Goal: Task Accomplishment & Management: Manage account settings

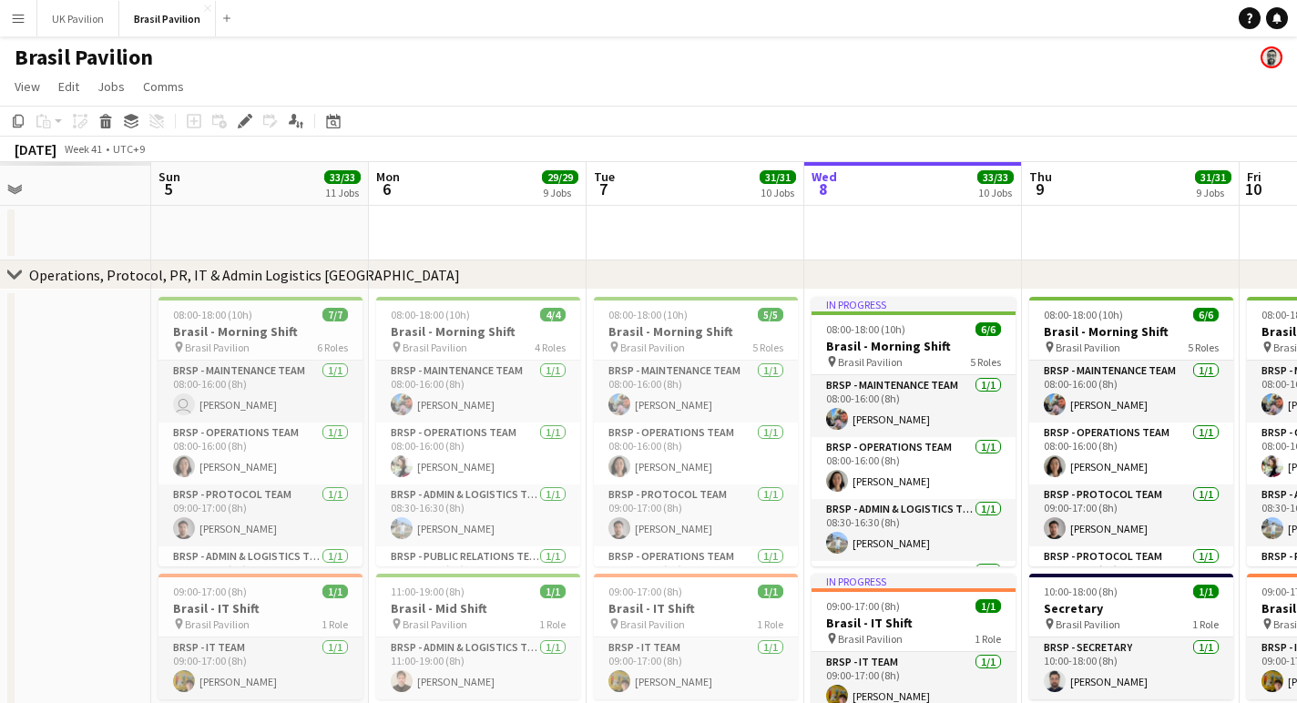
scroll to position [0, 507]
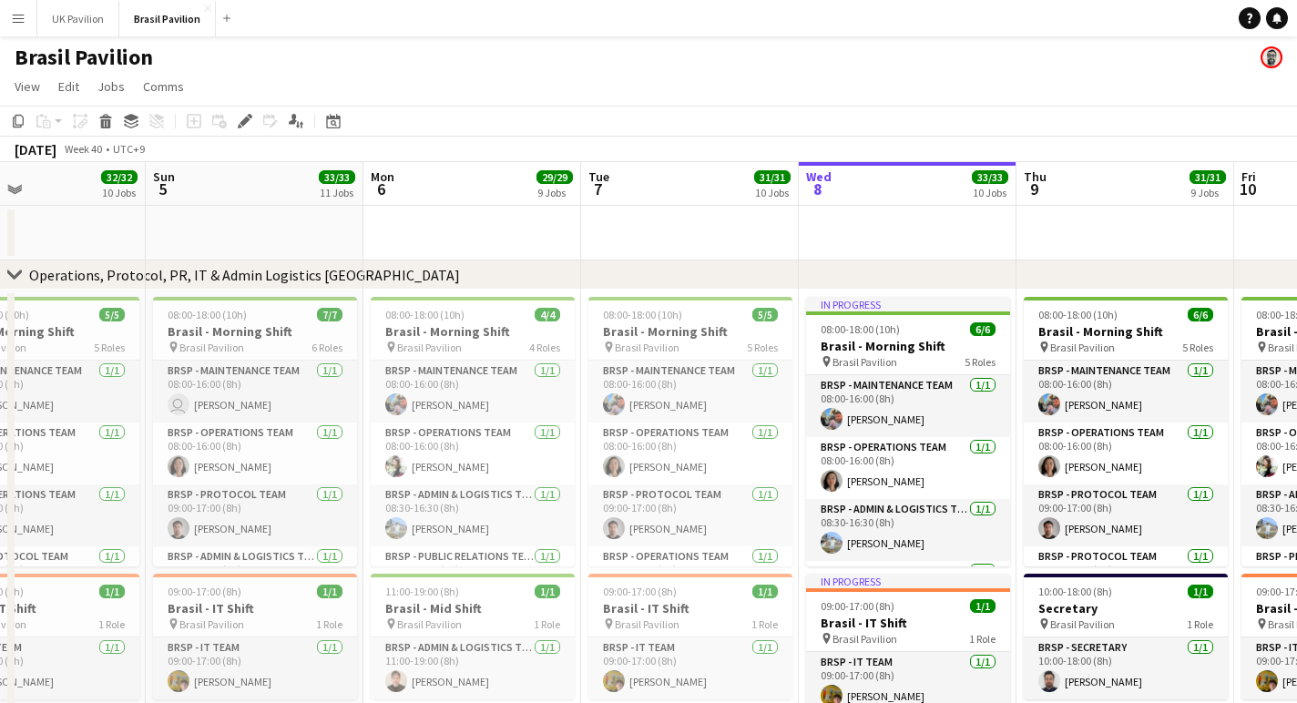
click at [645, 202] on app-board-header-date "Tue 7 31/31 10 Jobs" at bounding box center [690, 184] width 218 height 44
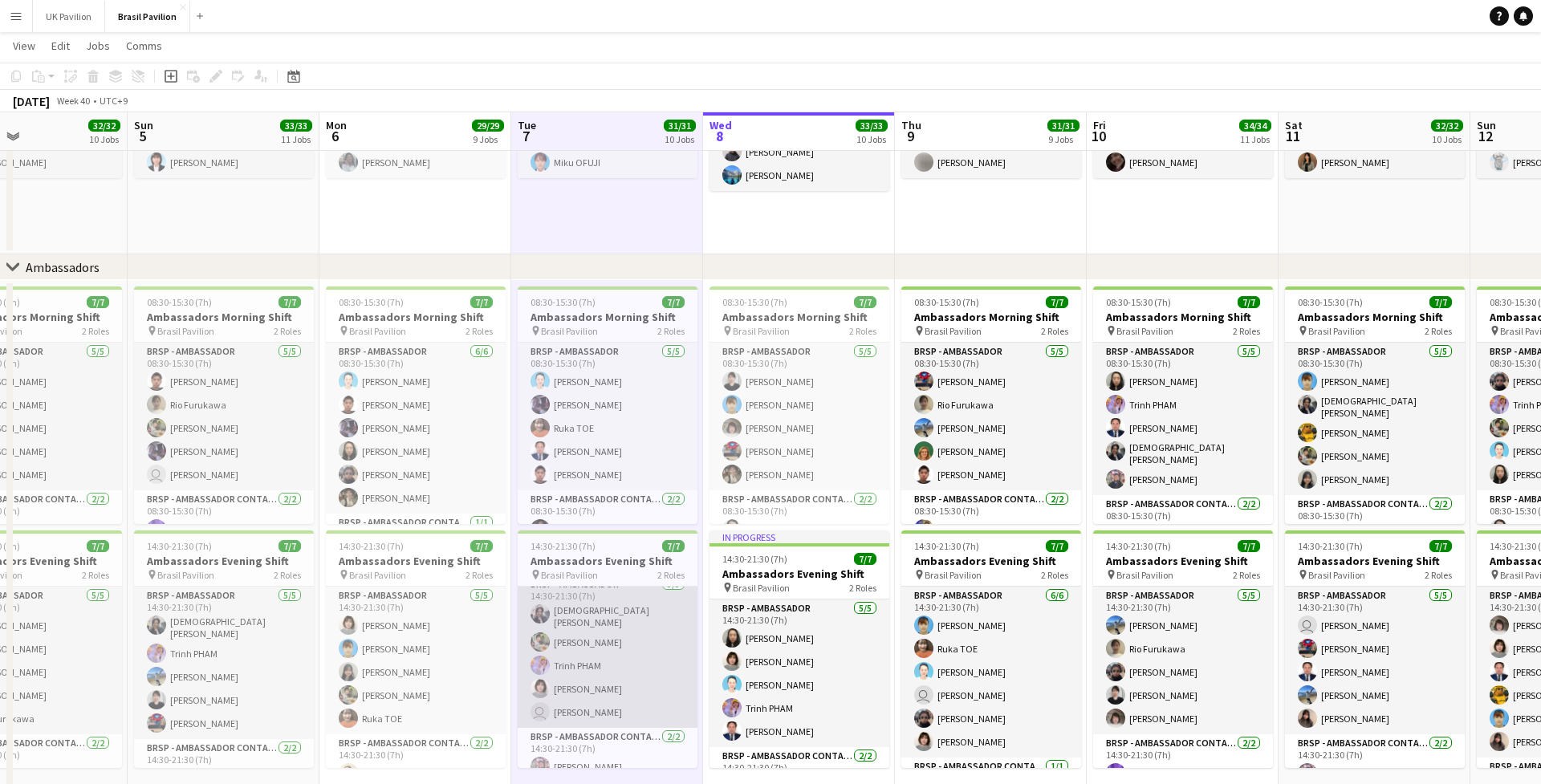
scroll to position [13, 0]
click at [595, 618] on app-card-role "BRSP - Ambassador [DATE] 14:30-21:30 (7h) [PERSON_NAME] [PERSON_NAME] [PERSON_N…" at bounding box center [608, 649] width 180 height 152
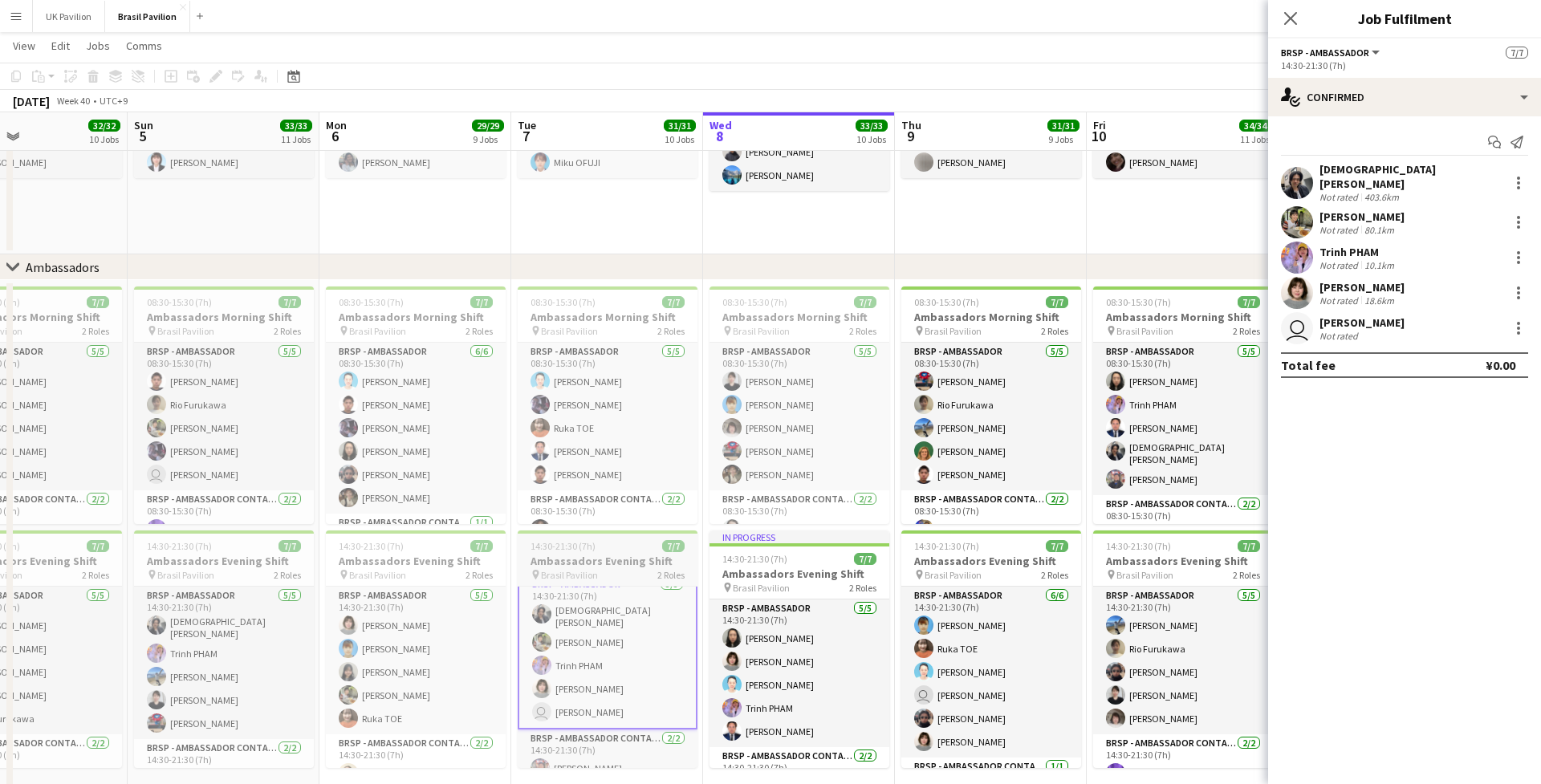
click at [590, 568] on h3 "Ambassadors Evening Shift" at bounding box center [608, 561] width 180 height 14
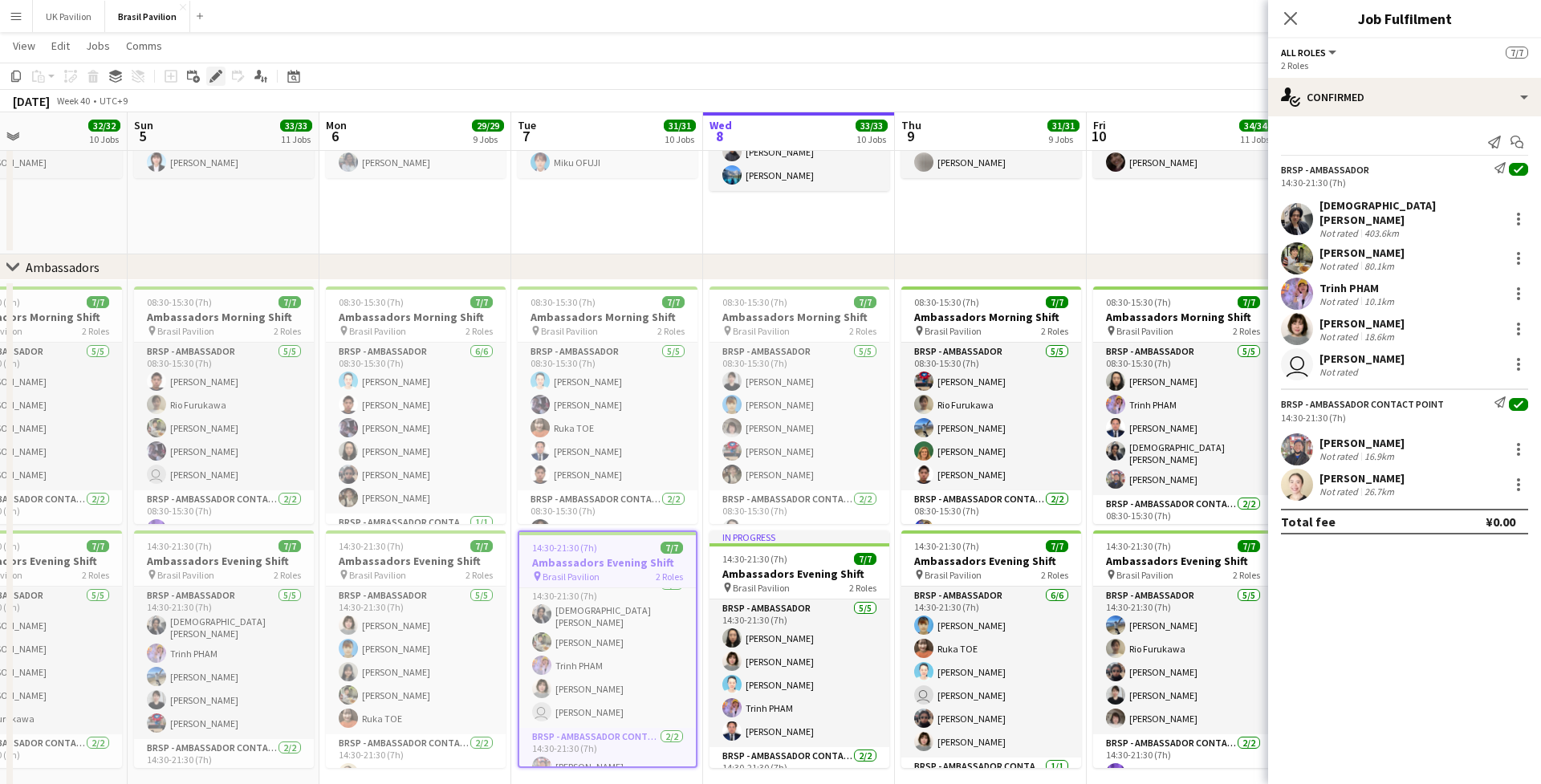
click at [212, 77] on icon "Edit" at bounding box center [216, 76] width 13 height 13
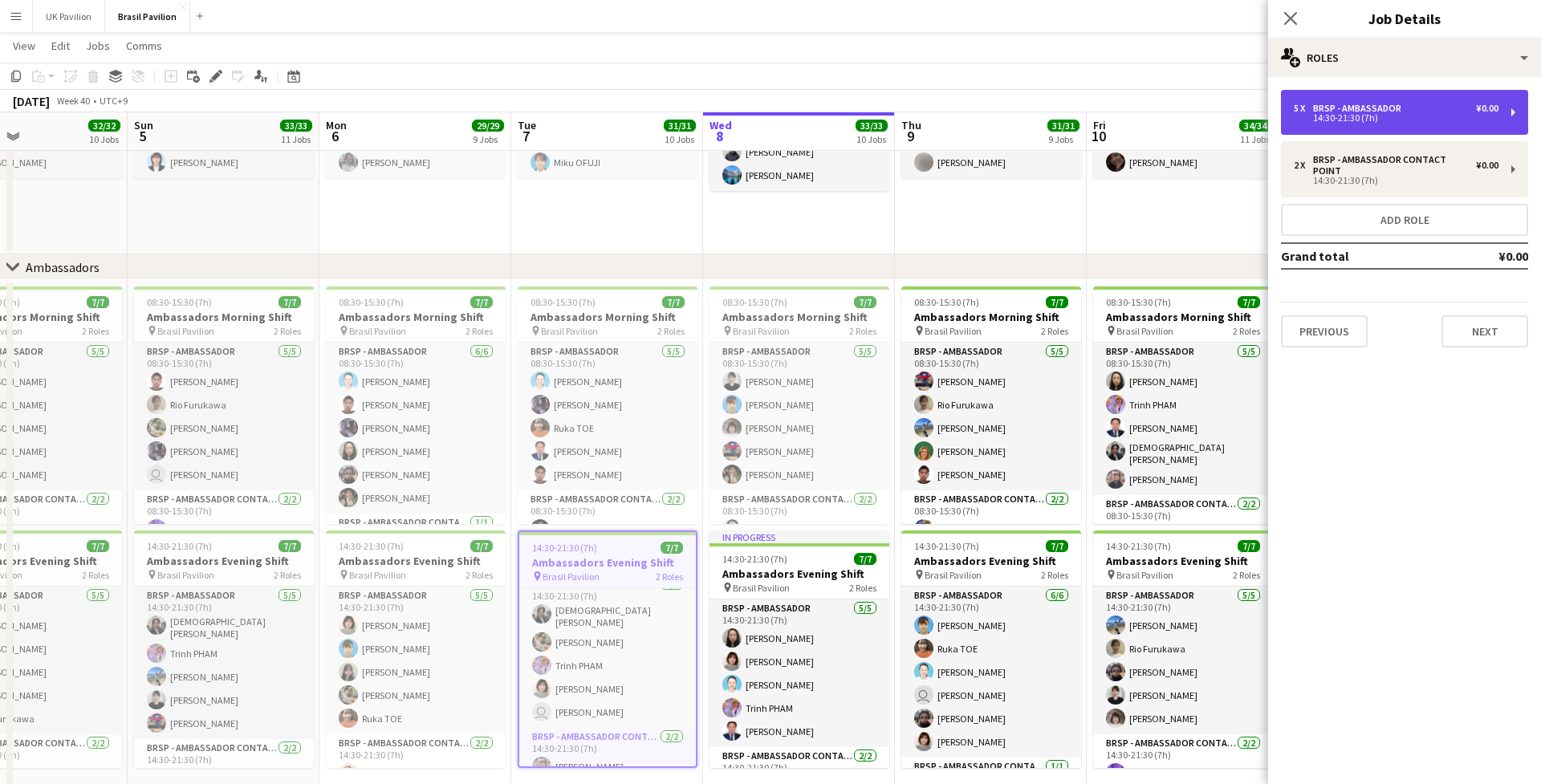
click at [1142, 119] on div "14:30-21:30 (7h)" at bounding box center [1396, 117] width 204 height 8
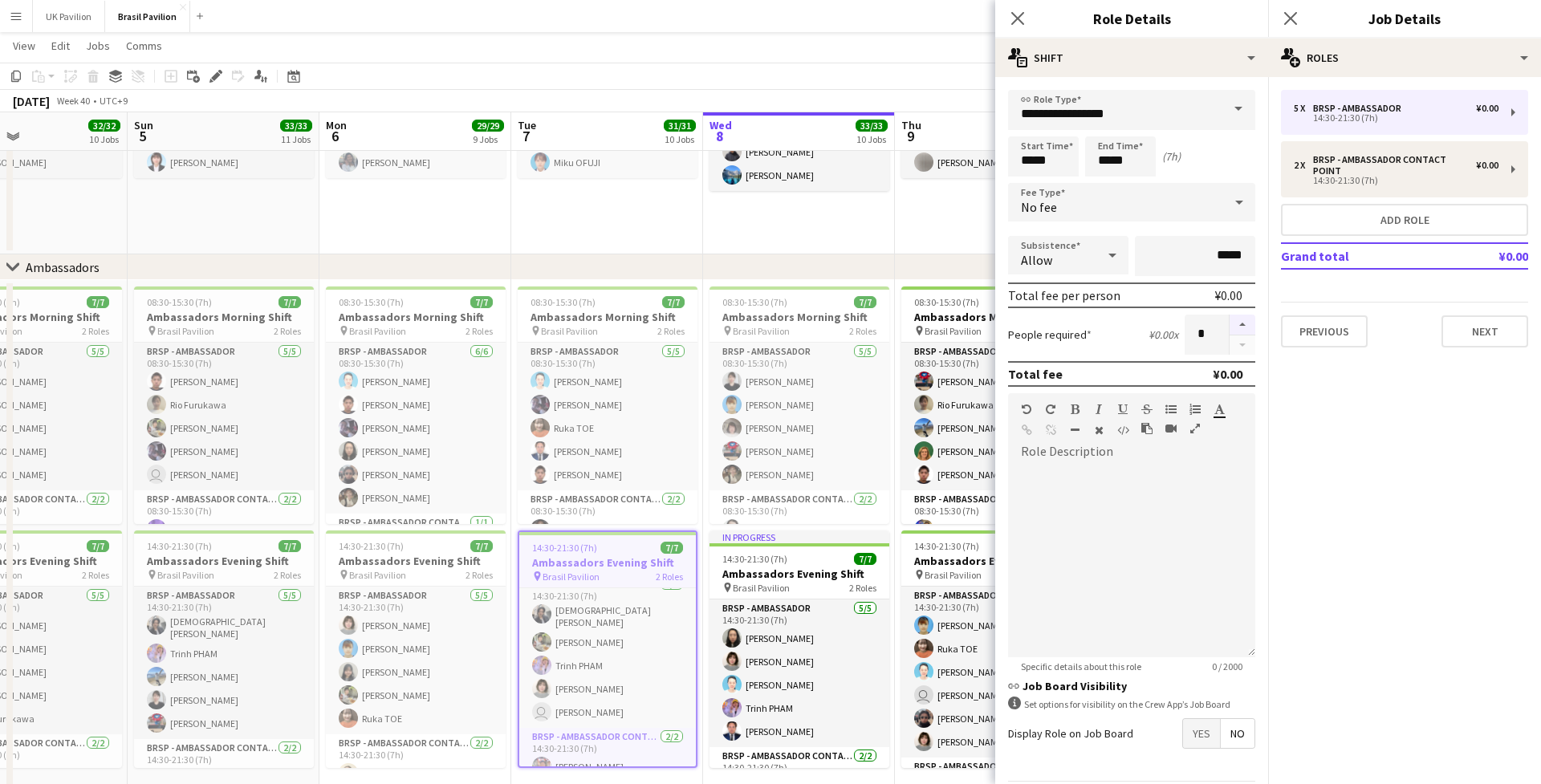
click at [1142, 336] on button "button" at bounding box center [1242, 325] width 26 height 21
type input "*"
click at [1017, 18] on icon at bounding box center [1017, 18] width 15 height 15
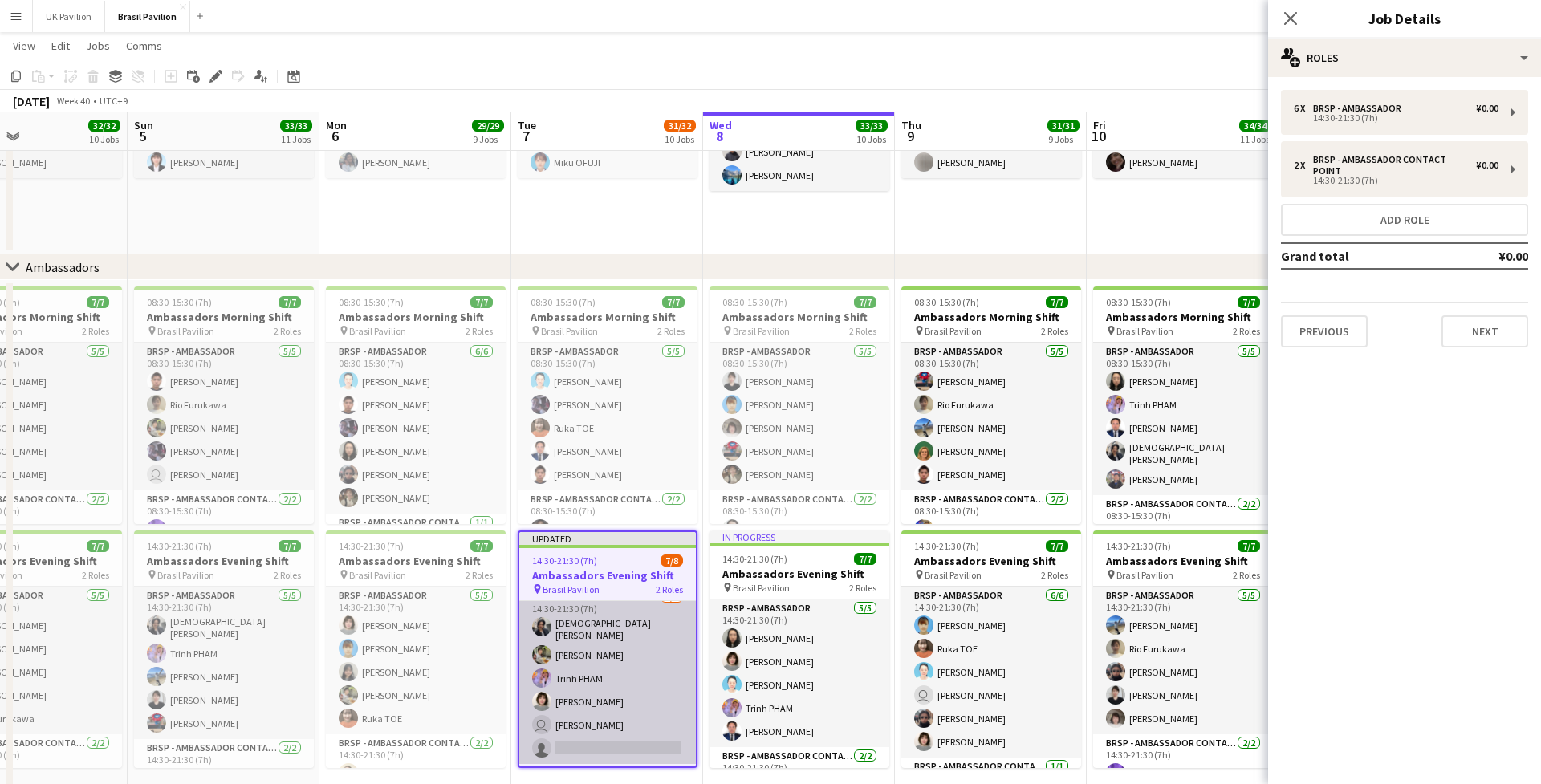
drag, startPoint x: 604, startPoint y: 721, endPoint x: 597, endPoint y: 739, distance: 19.3
click at [605, 618] on app-card-role "BRSP - Ambassador [DATE] 14:30-21:30 (7h) [PERSON_NAME] [PERSON_NAME] [PERSON_N…" at bounding box center [607, 676] width 176 height 175
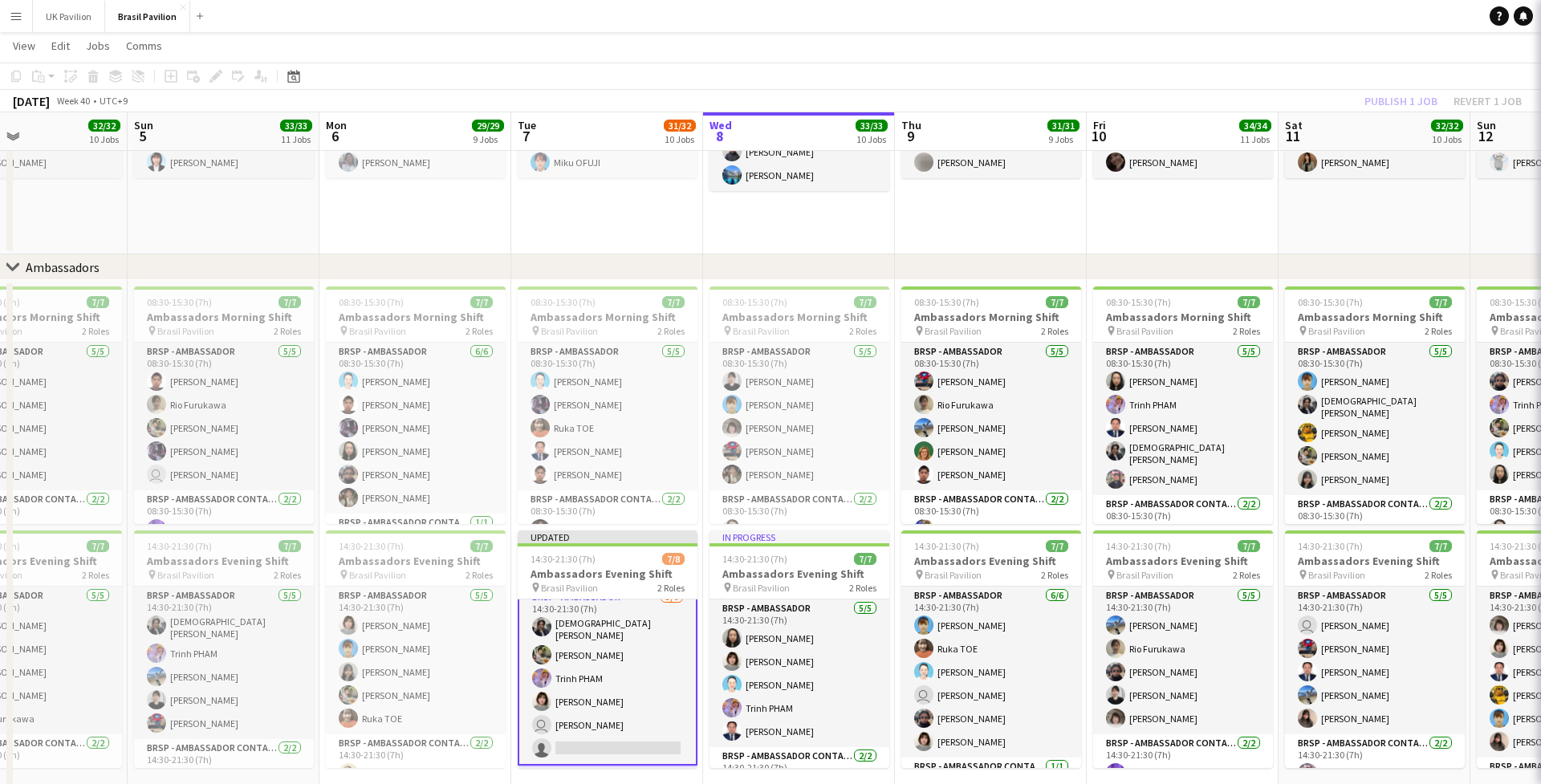
scroll to position [0, 447]
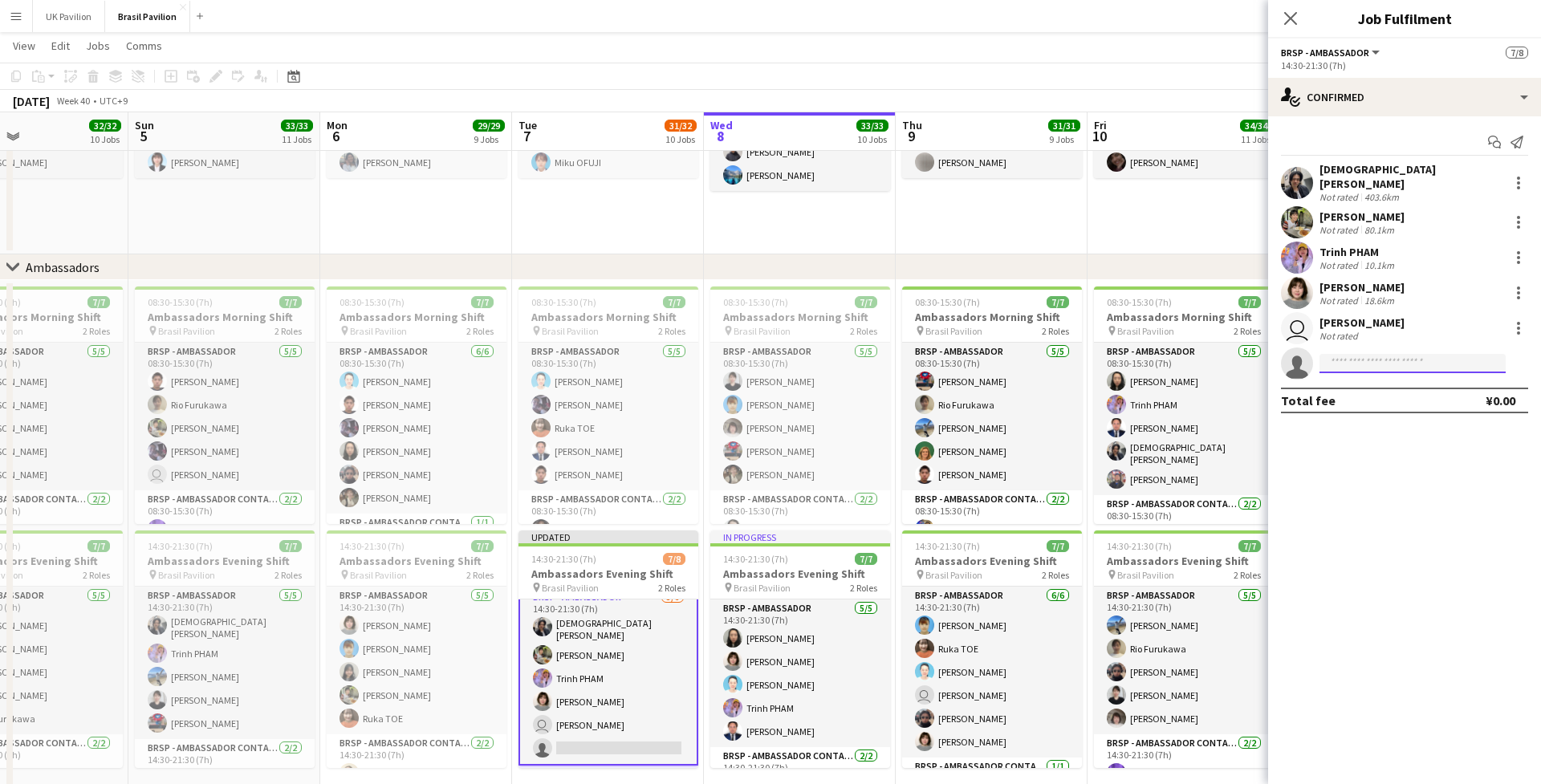
click at [1142, 361] on input at bounding box center [1412, 364] width 186 height 19
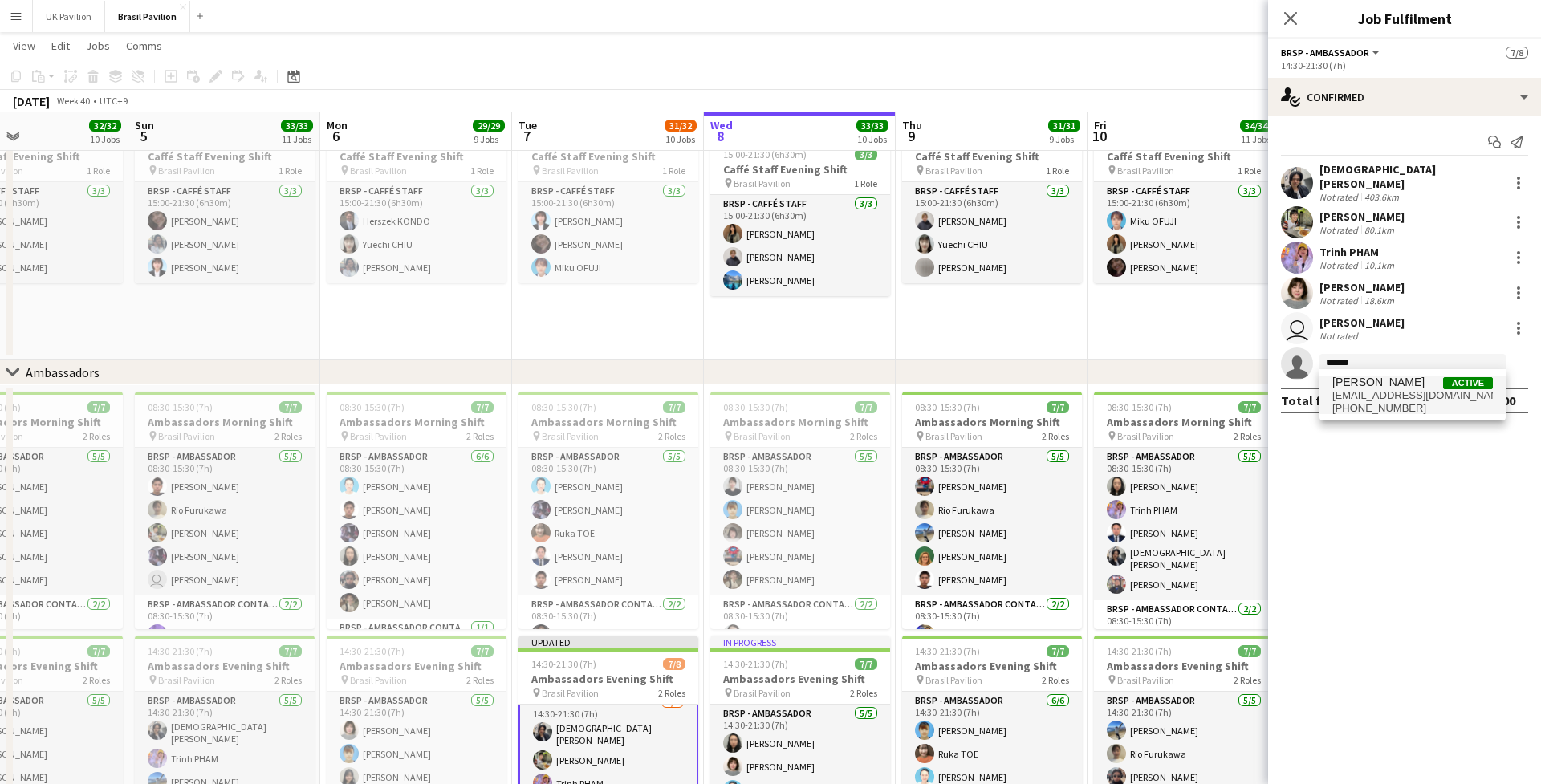
scroll to position [1540, 3]
type input "******"
click at [1142, 406] on span "[PHONE_NUMBER]" at bounding box center [1412, 408] width 160 height 13
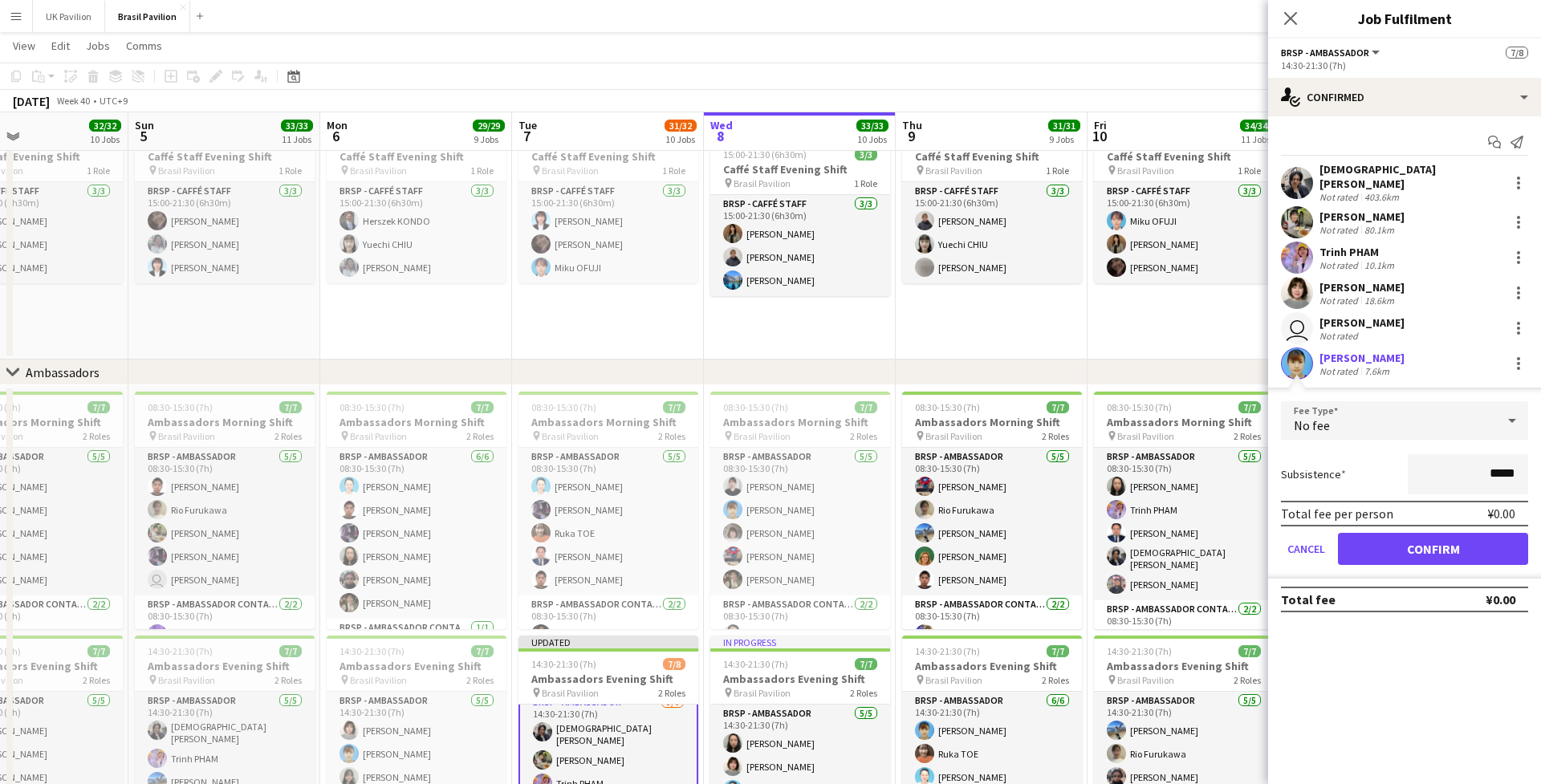
scroll to position [1540, 0]
click at [1142, 549] on button "Confirm" at bounding box center [1433, 549] width 190 height 32
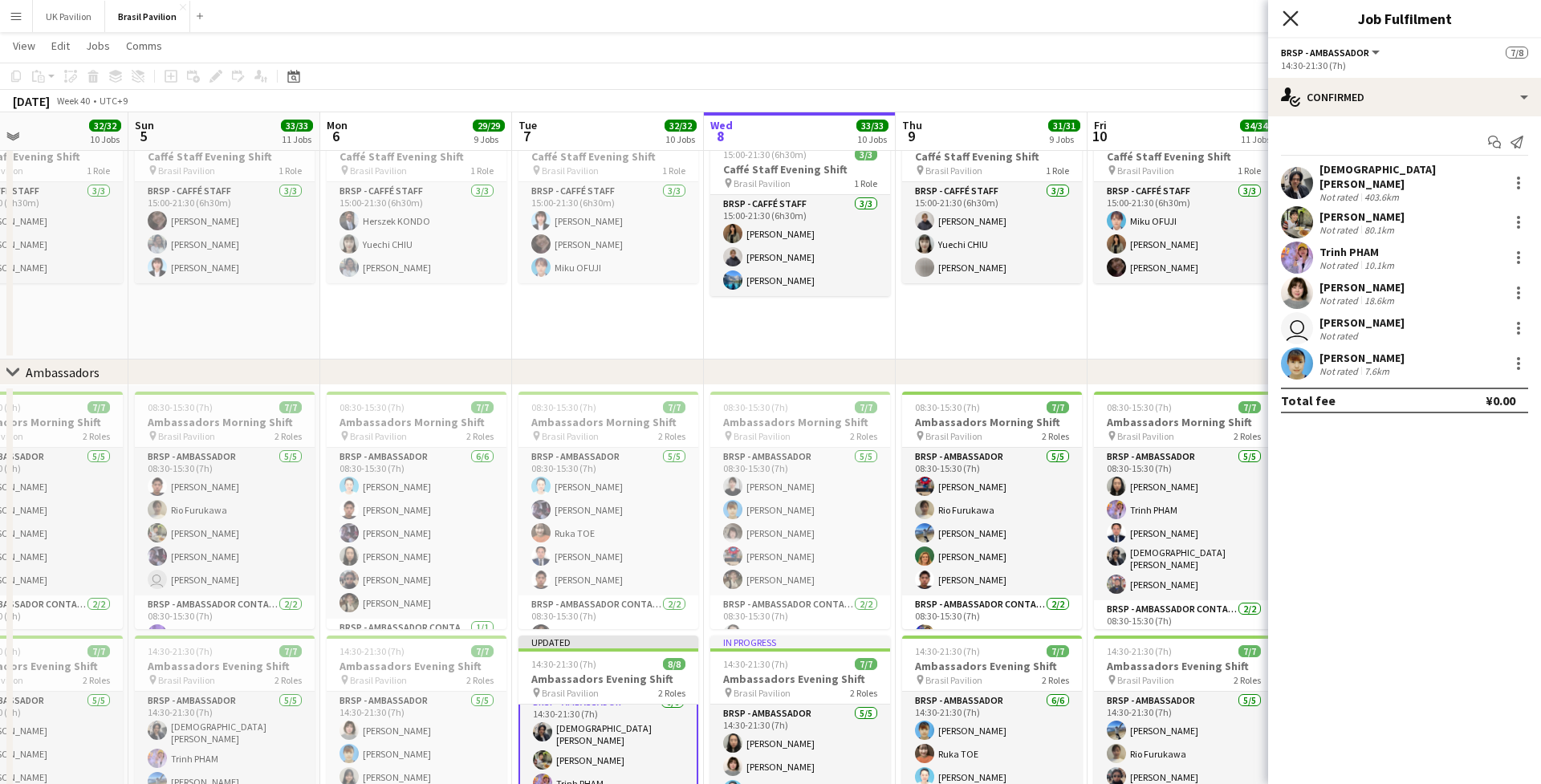
click at [1142, 18] on icon "Close pop-in" at bounding box center [1290, 18] width 15 height 15
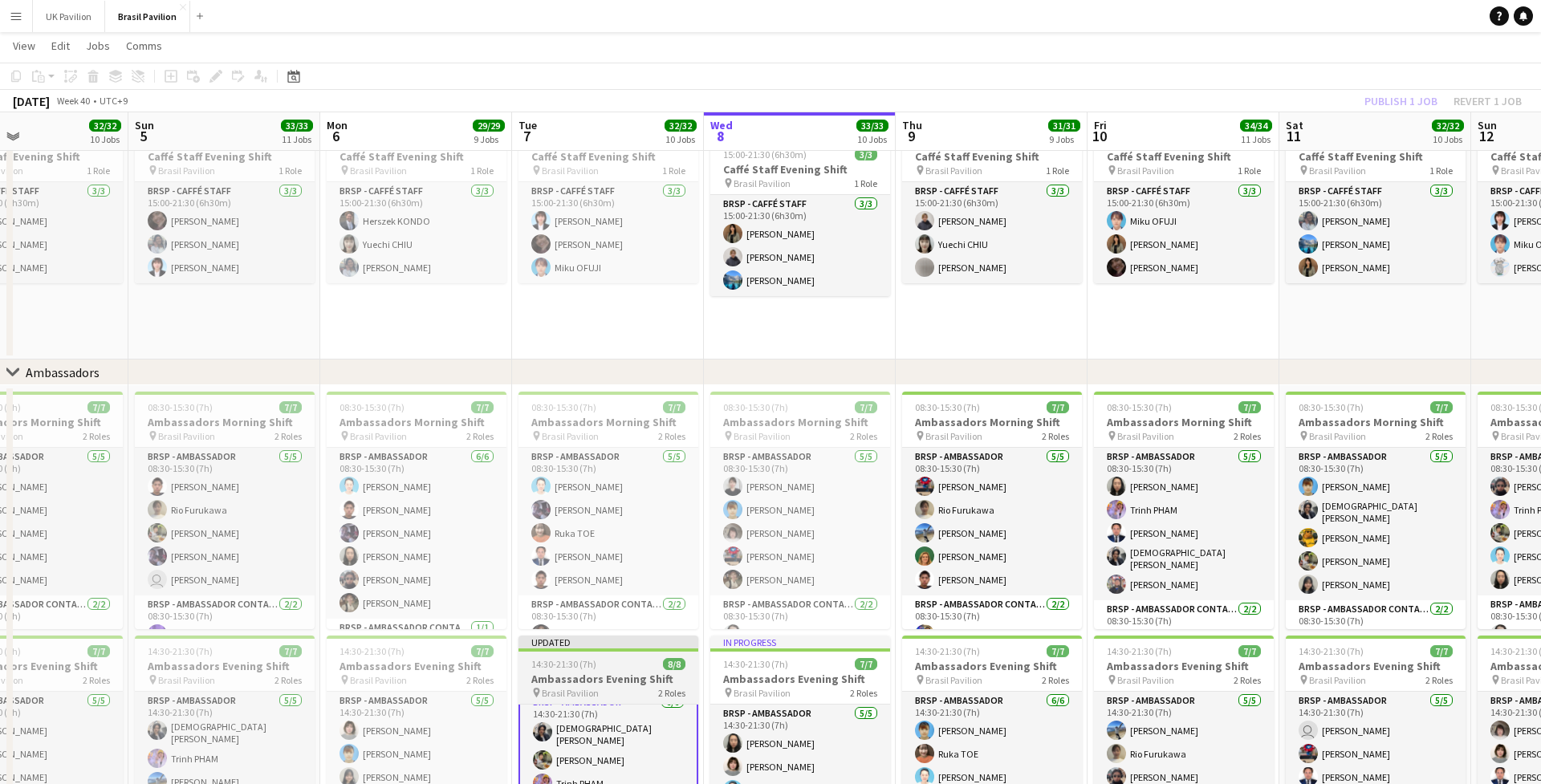
click at [603, 618] on h3 "Ambassadors Evening Shift" at bounding box center [608, 678] width 180 height 14
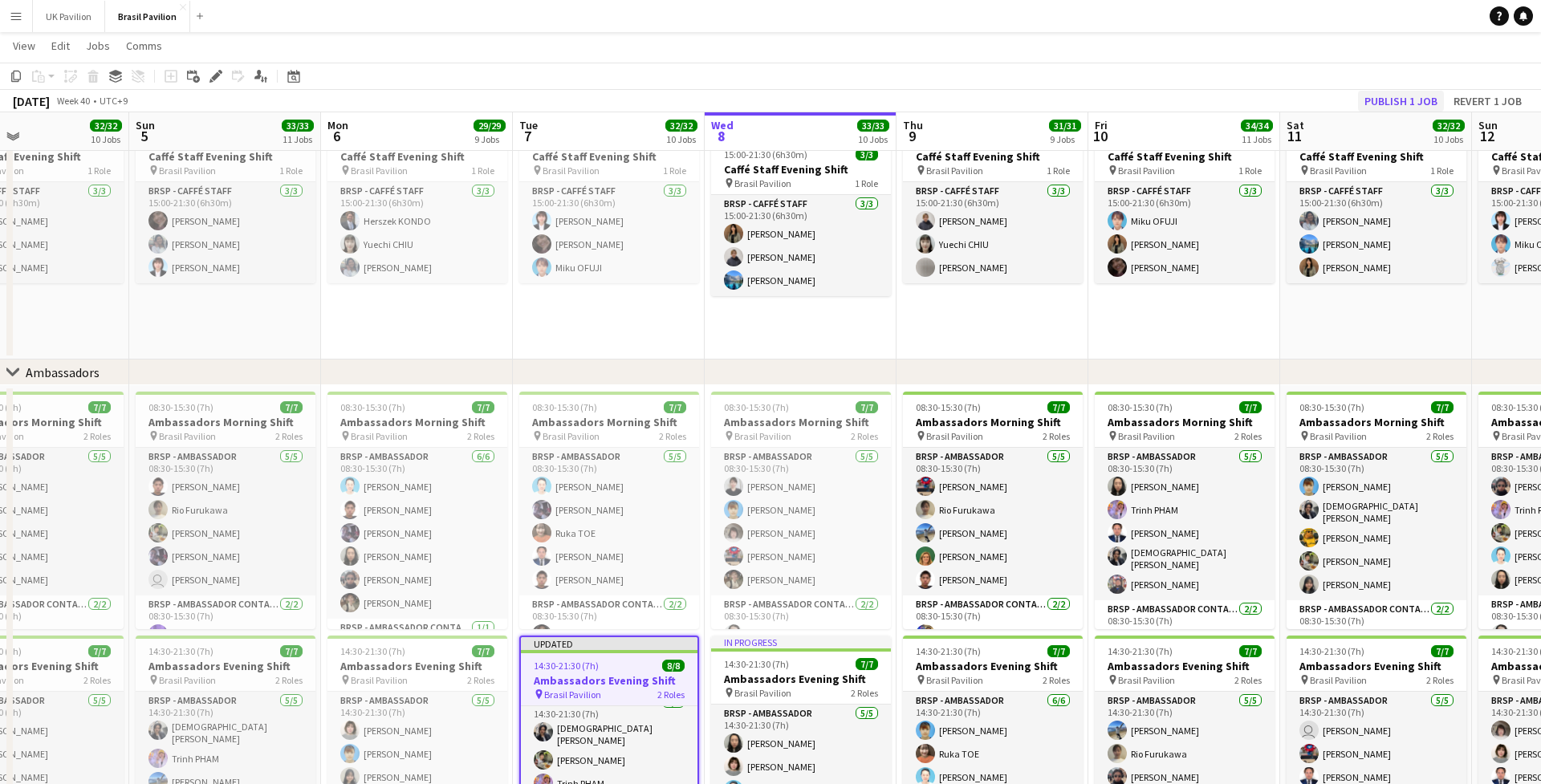
click at [1142, 103] on button "Publish 1 job" at bounding box center [1400, 101] width 85 height 21
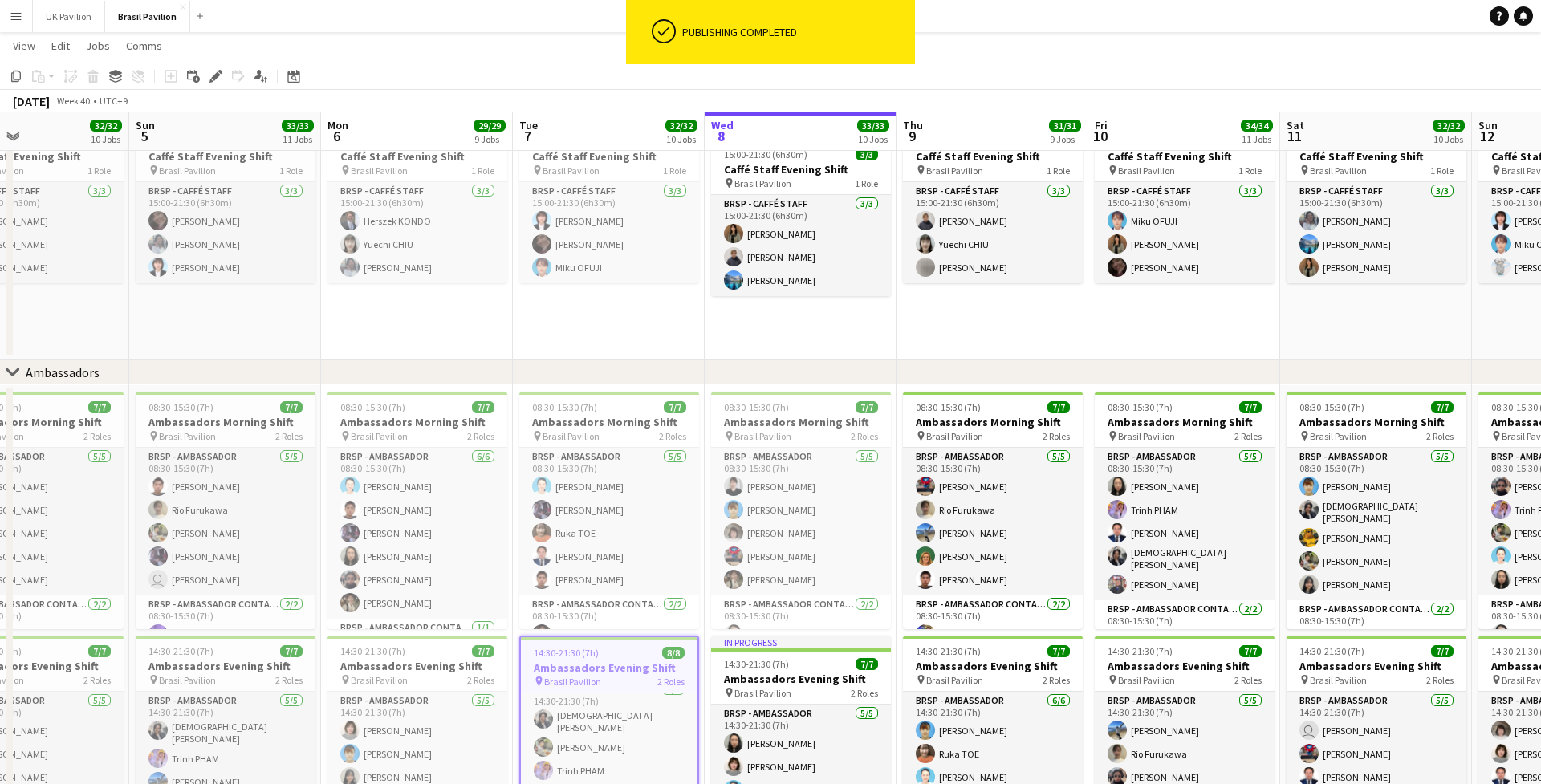
click at [19, 17] on app-icon "Menu" at bounding box center [16, 16] width 13 height 13
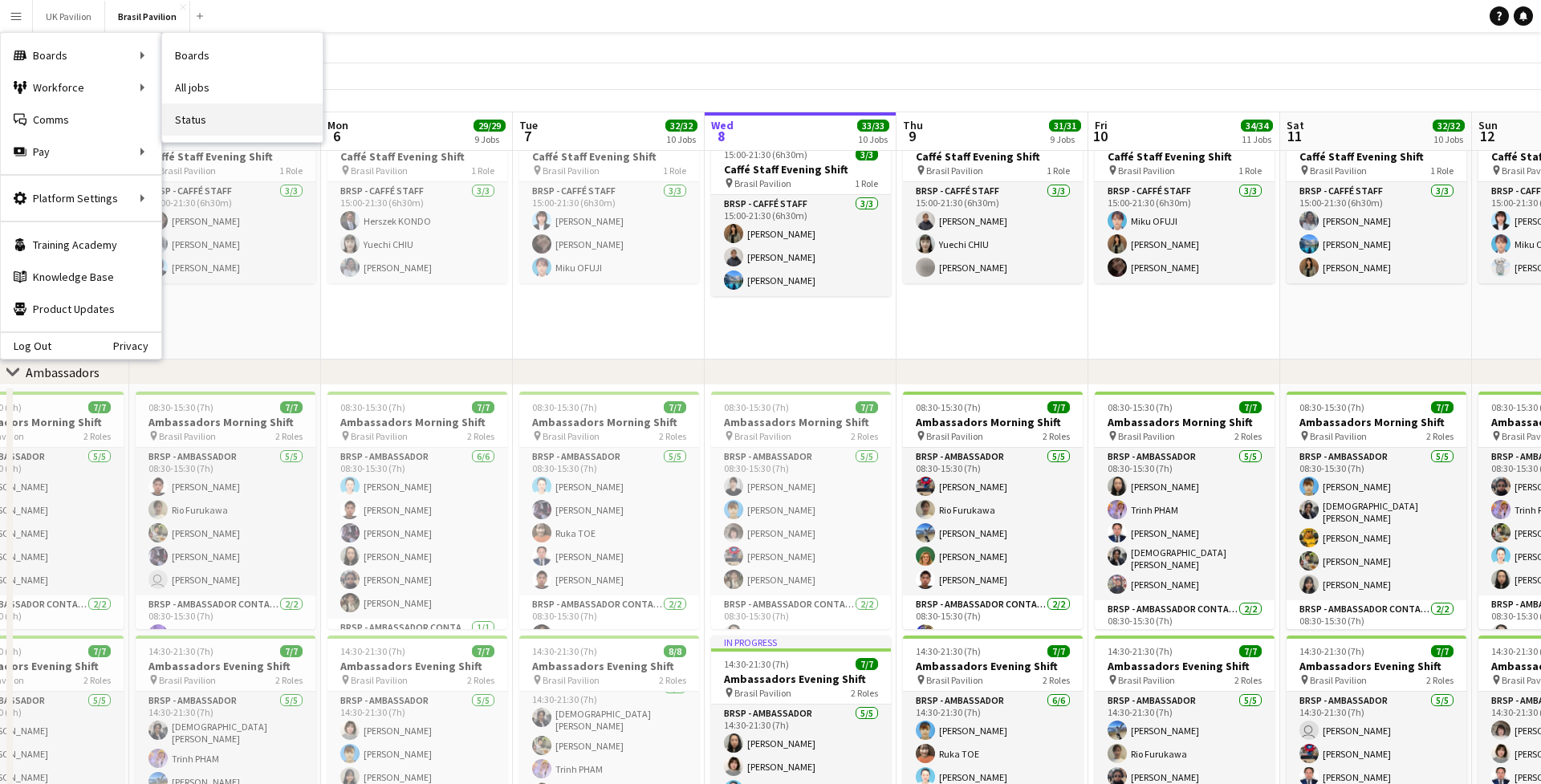
click at [206, 123] on link "Status" at bounding box center [242, 120] width 160 height 32
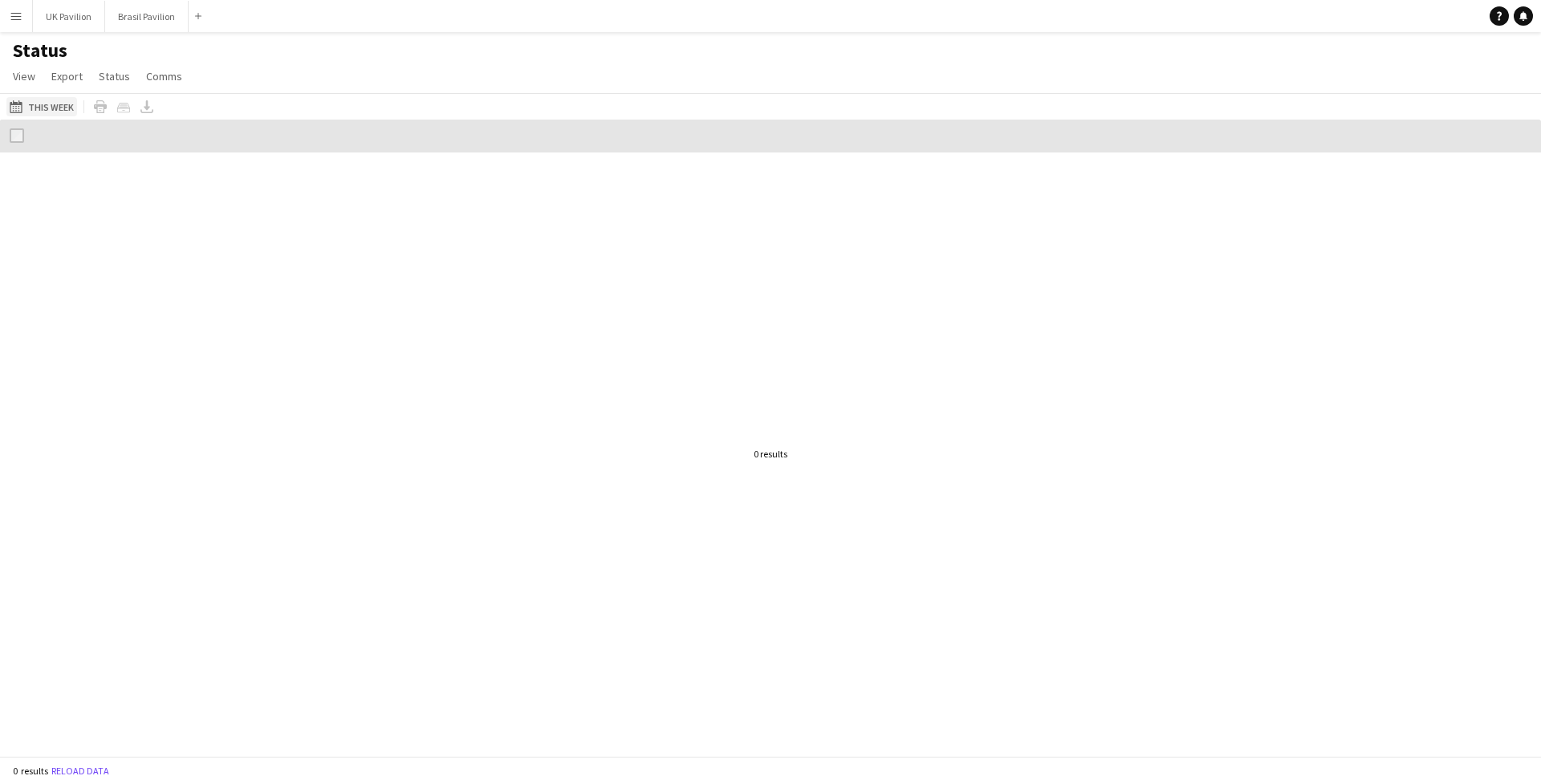
click at [63, 116] on button "[DATE] to [DATE] This Week" at bounding box center [41, 107] width 70 height 19
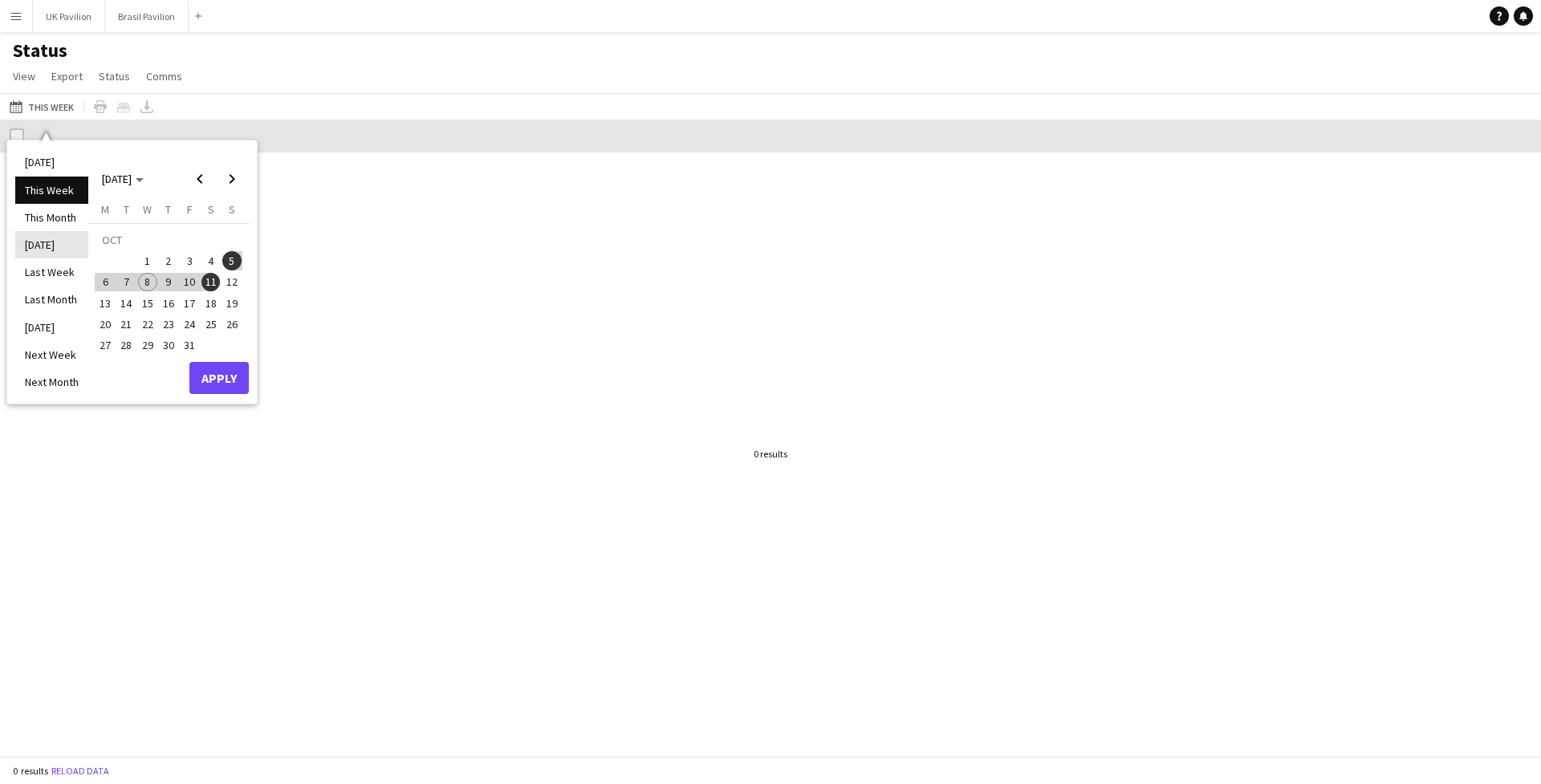
click at [51, 254] on li "[DATE]" at bounding box center [51, 244] width 73 height 27
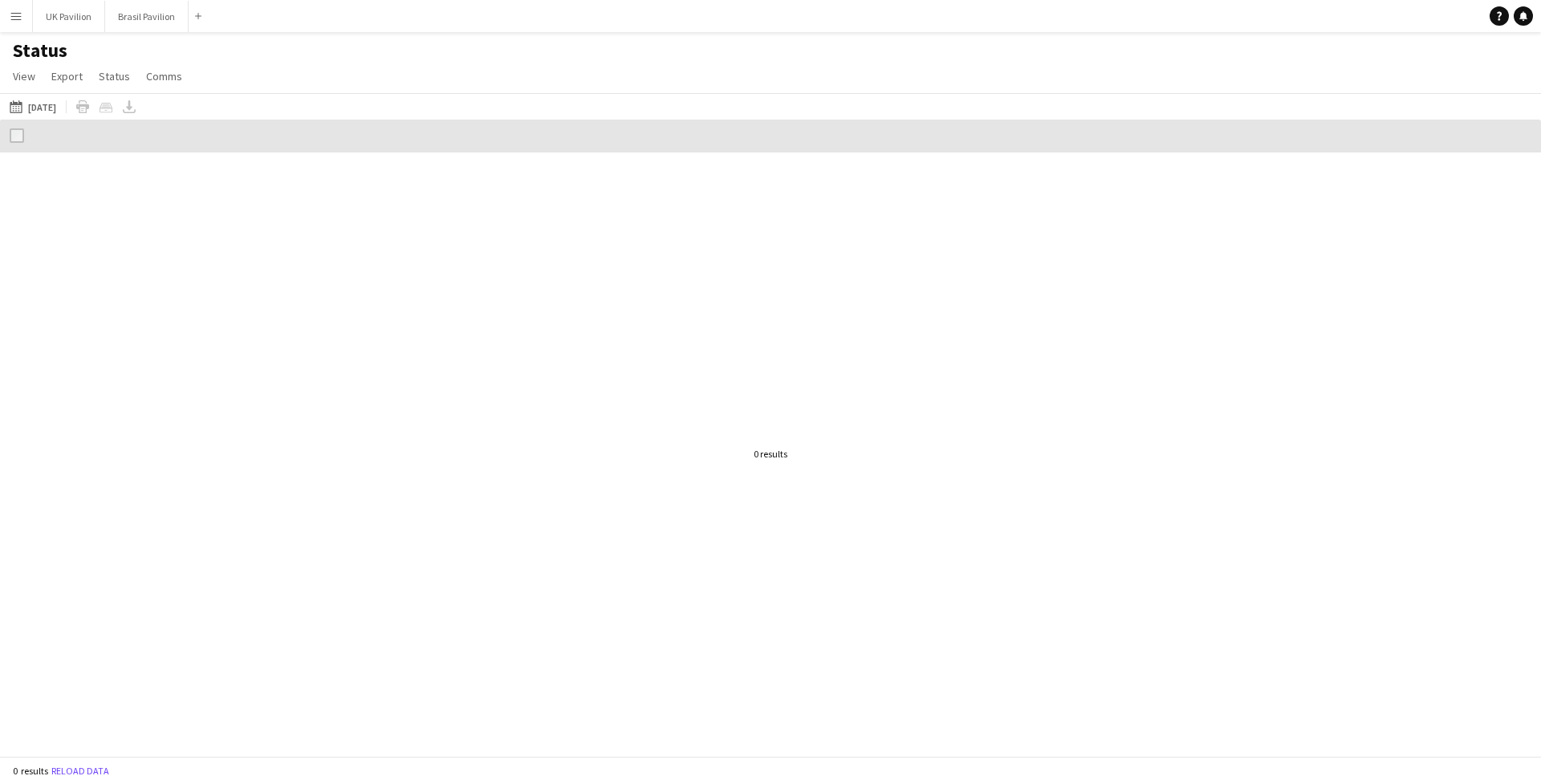
click at [17, 18] on app-icon "Menu" at bounding box center [16, 16] width 13 height 13
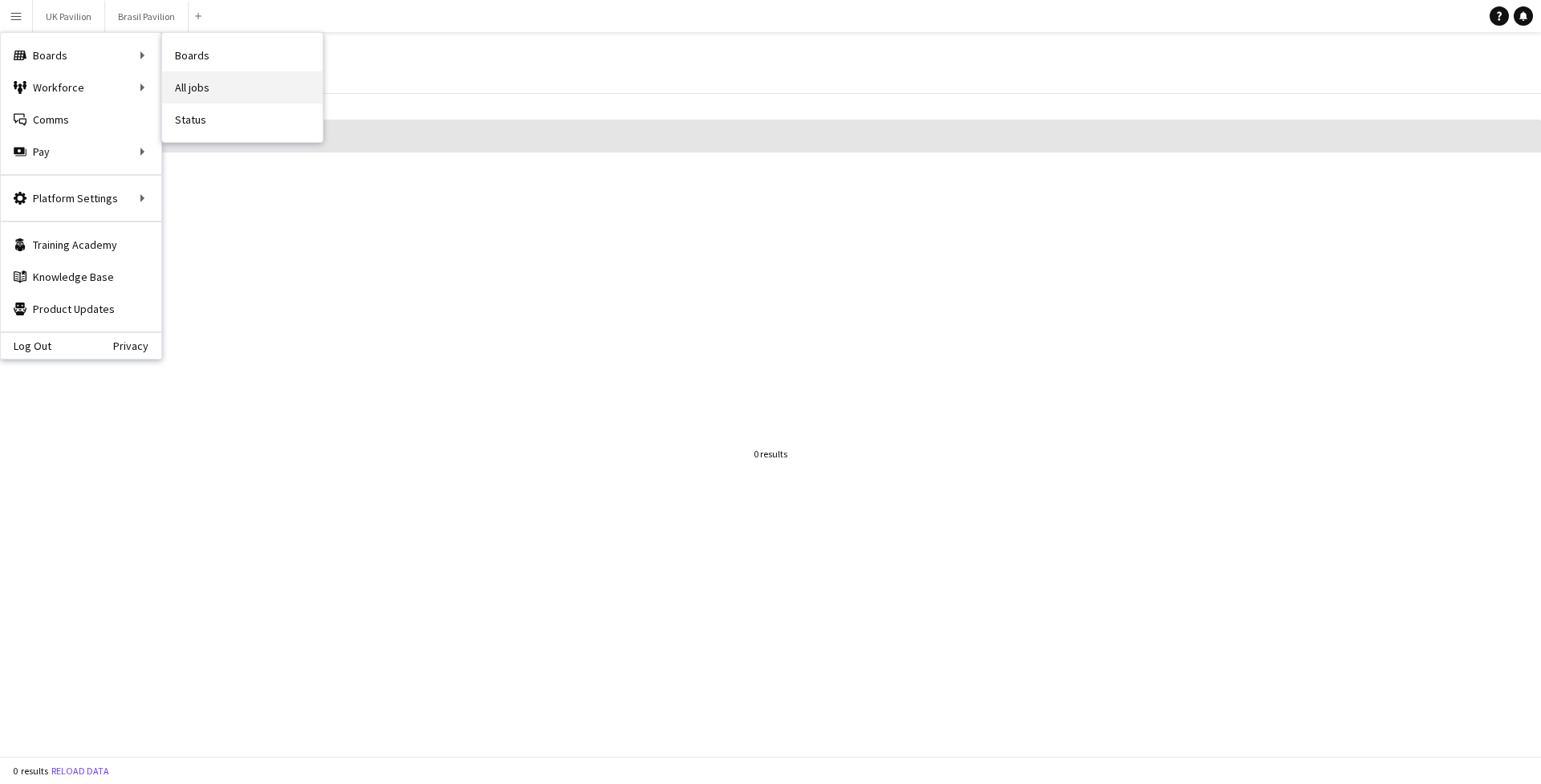
drag, startPoint x: 203, startPoint y: 61, endPoint x: 201, endPoint y: 93, distance: 32.1
click at [207, 122] on link "Status" at bounding box center [242, 120] width 160 height 32
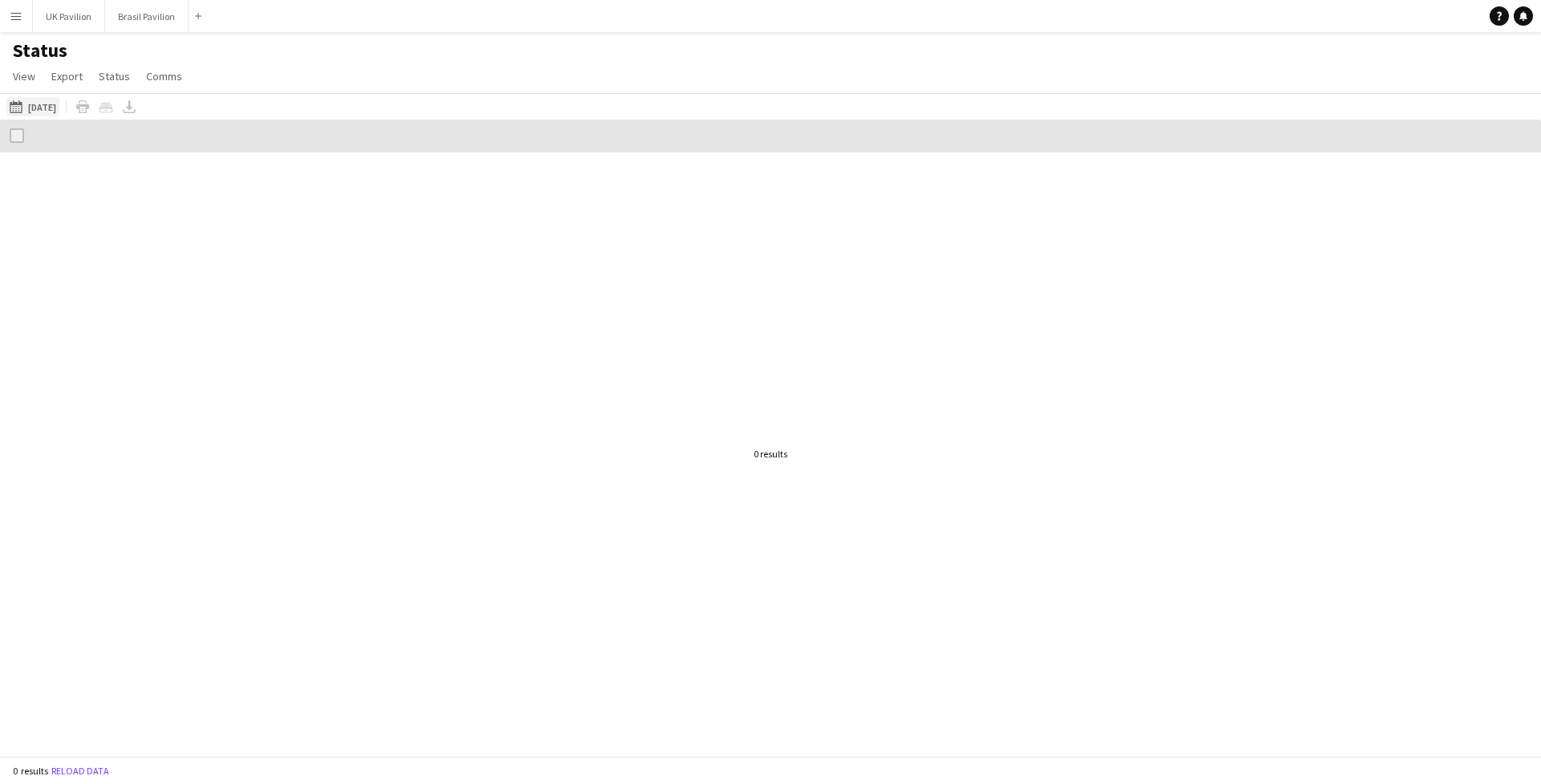
click at [32, 114] on button "[DATE] to [DATE] [DATE]" at bounding box center [33, 107] width 53 height 19
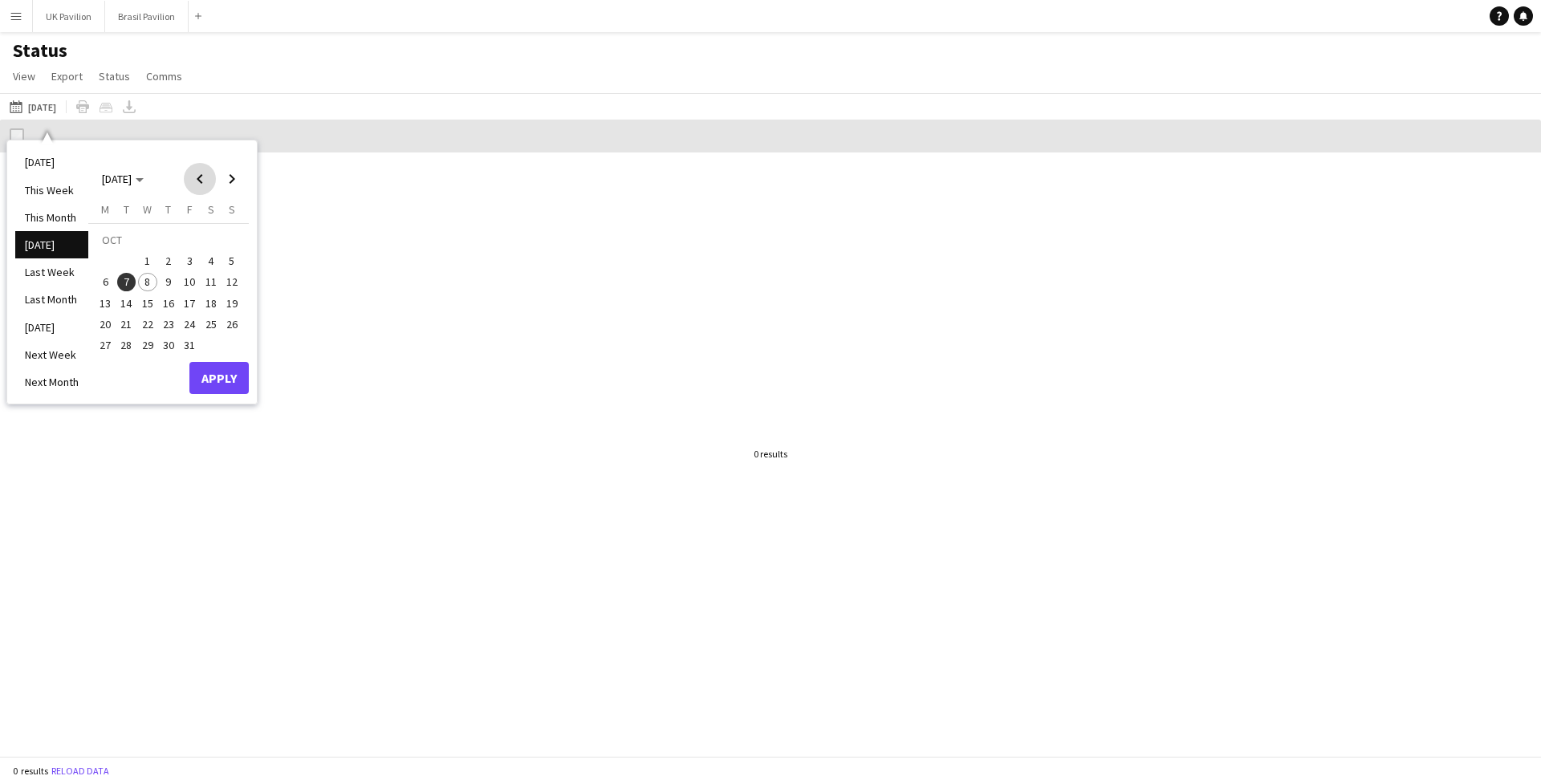
click at [213, 182] on span "Previous month" at bounding box center [200, 179] width 32 height 32
click at [241, 179] on span "Next month" at bounding box center [232, 179] width 32 height 32
click at [135, 282] on span "7" at bounding box center [127, 283] width 19 height 19
click at [230, 381] on button "Apply" at bounding box center [219, 378] width 59 height 32
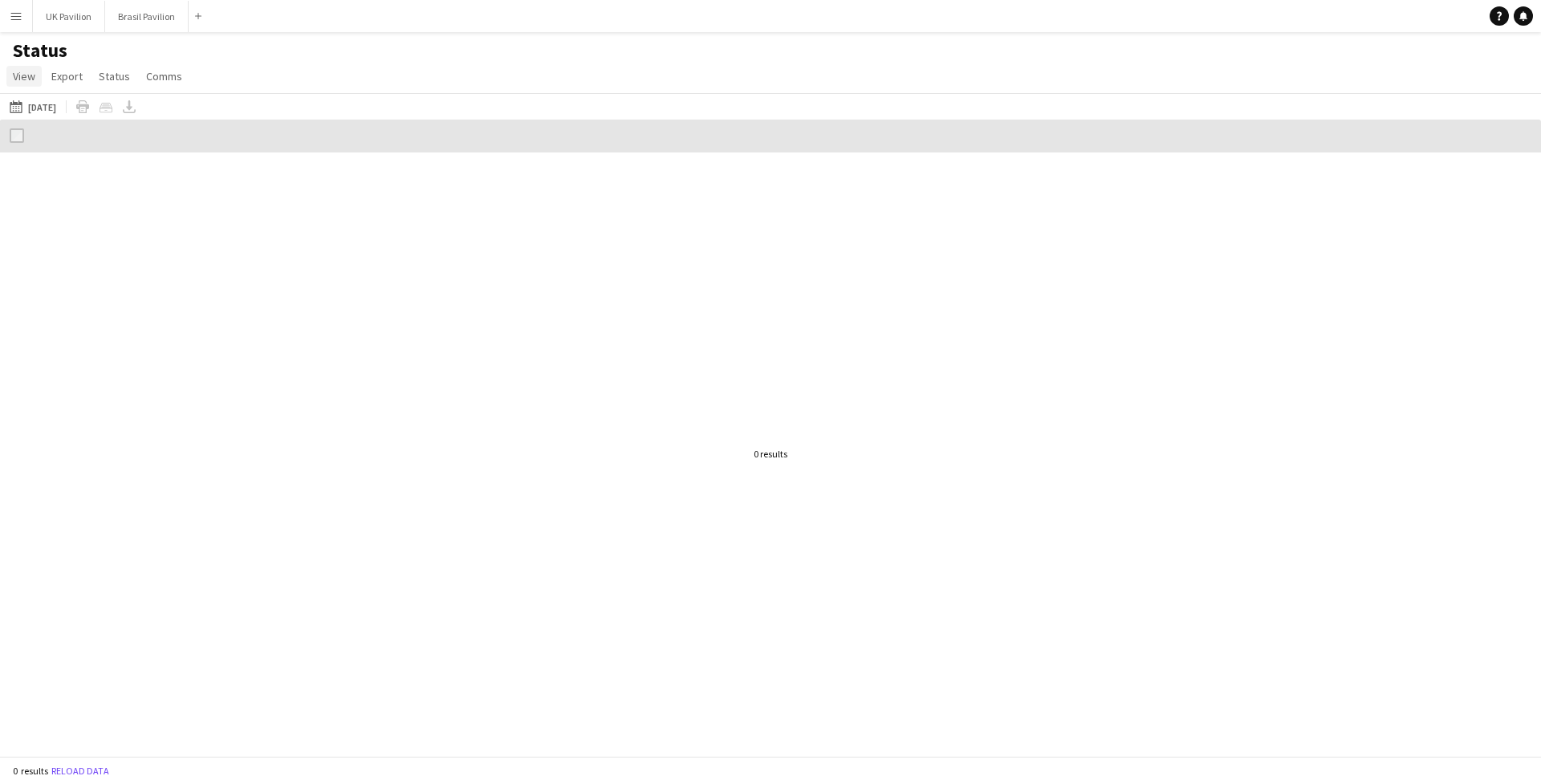
click at [31, 84] on span "View" at bounding box center [25, 76] width 23 height 14
click at [59, 18] on button "UK Pavilion Close" at bounding box center [69, 17] width 72 height 32
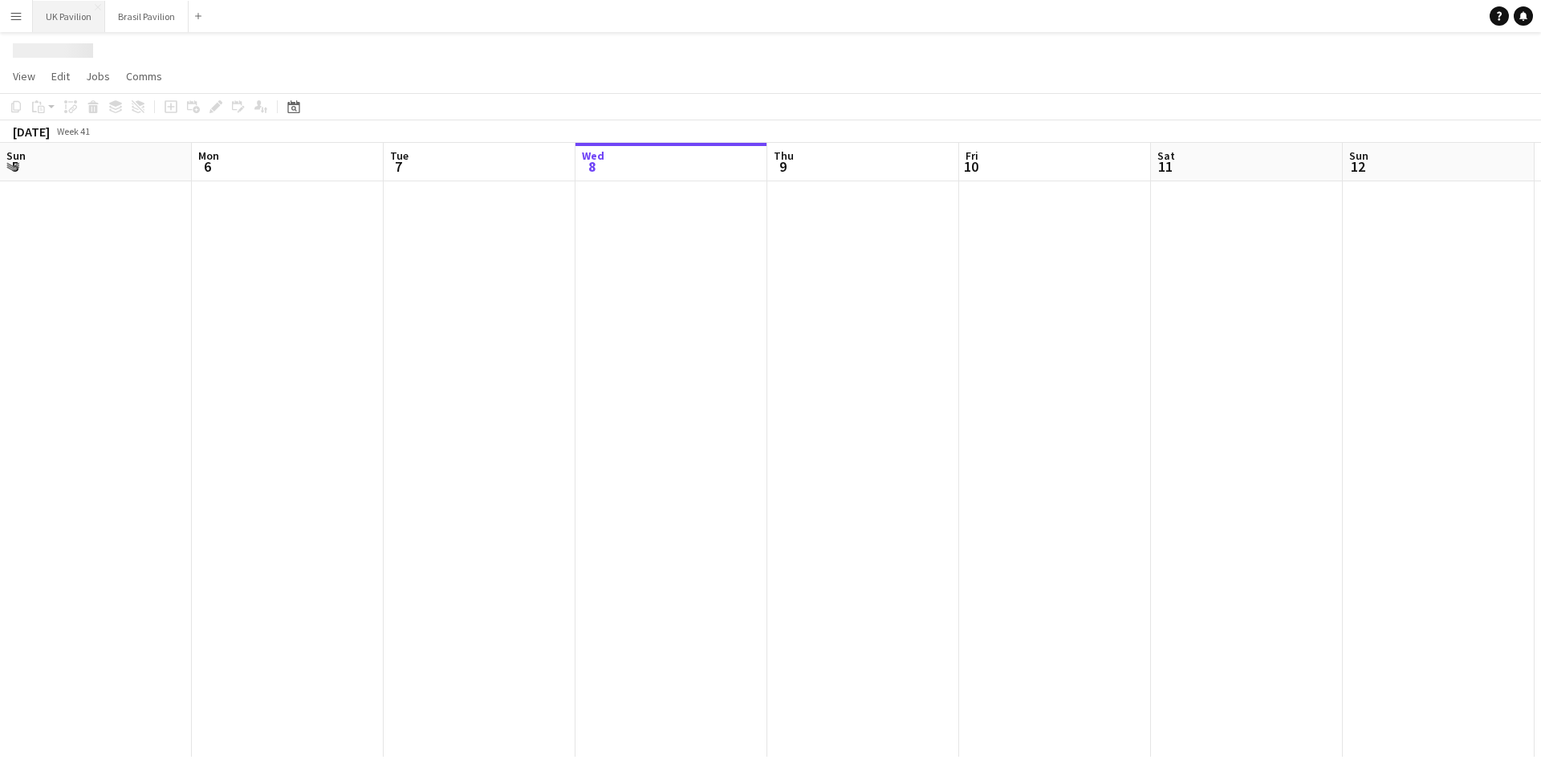
scroll to position [0, 383]
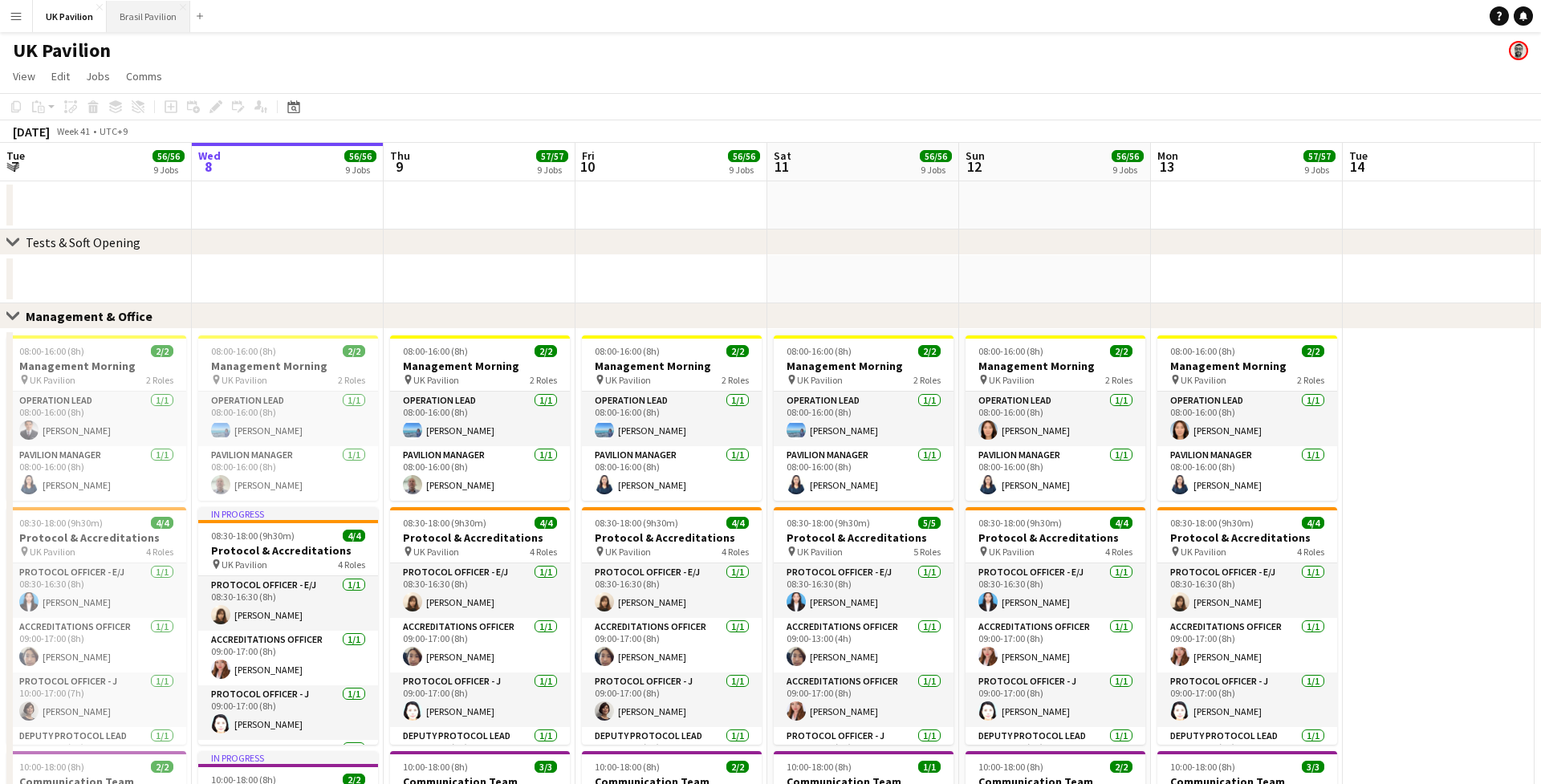
click at [147, 21] on button "Brasil Pavilion Close" at bounding box center [148, 17] width 84 height 32
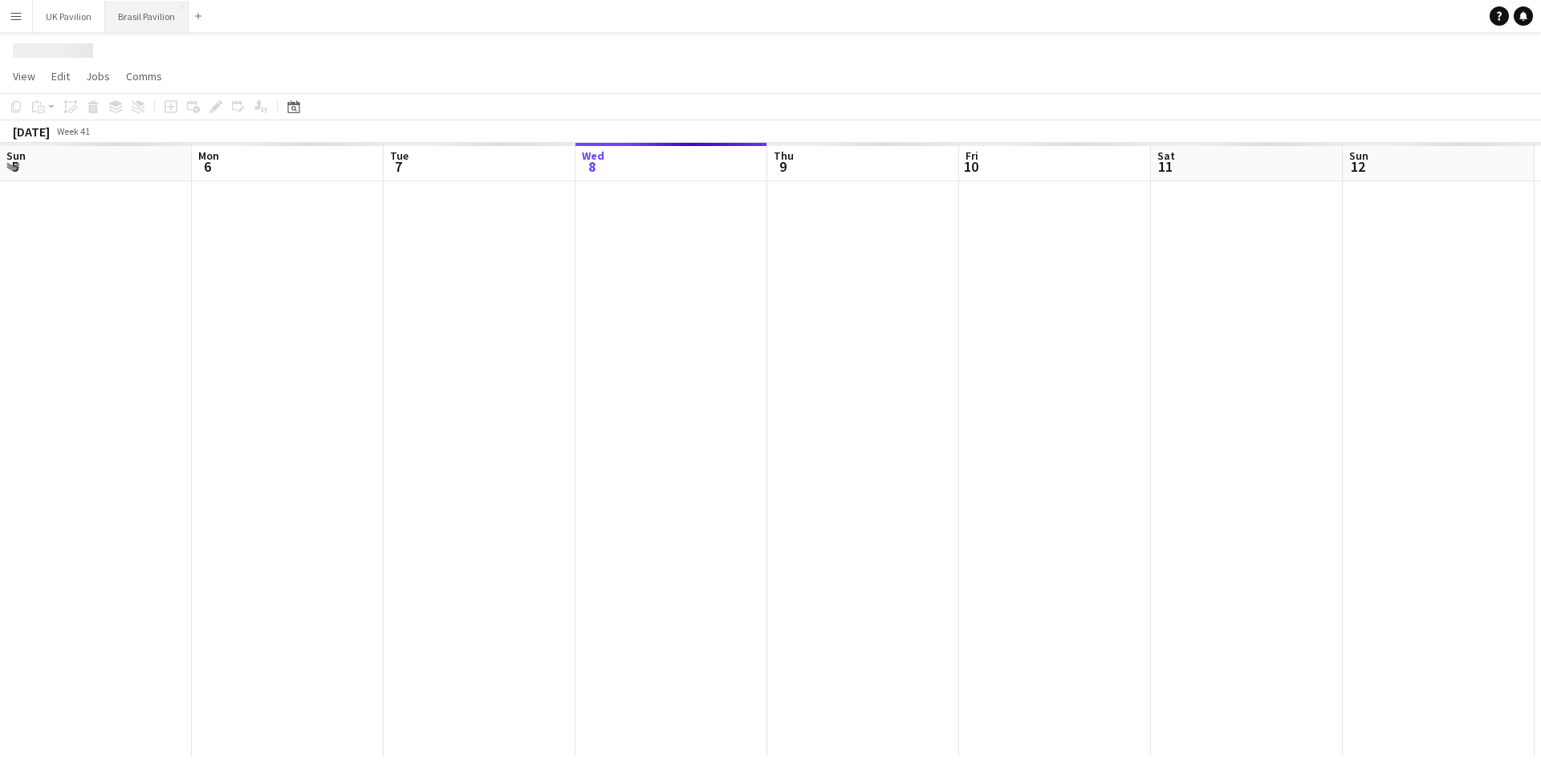
scroll to position [0, 383]
